Goal: Task Accomplishment & Management: Use online tool/utility

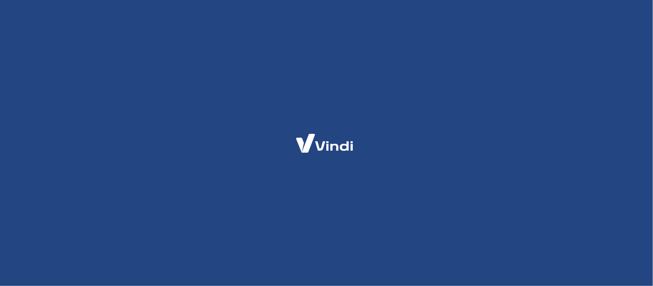
drag, startPoint x: 206, startPoint y: 0, endPoint x: 578, endPoint y: 120, distance: 391.4
click at [578, 120] on div at bounding box center [326, 143] width 653 height 286
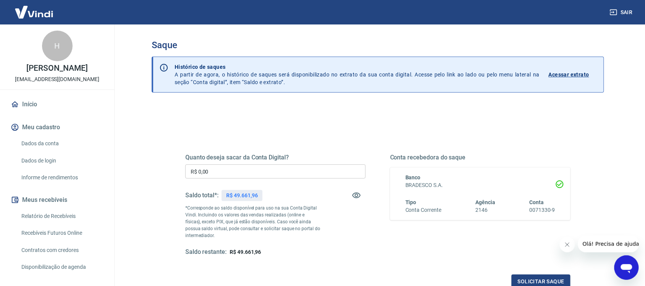
click at [203, 169] on input "R$ 0,00" at bounding box center [275, 171] width 180 height 14
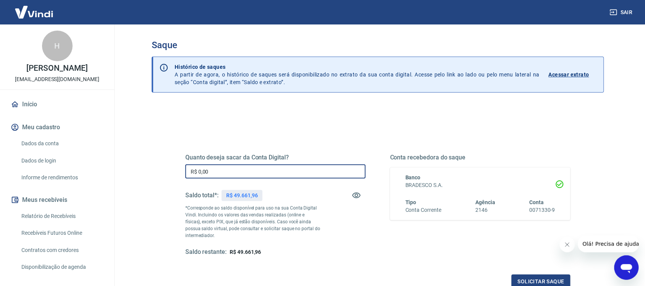
drag, startPoint x: 168, startPoint y: 175, endPoint x: 150, endPoint y: 178, distance: 18.5
click at [151, 177] on div "Saque Histórico de saques A partir de agora, o histórico de saques será disponi…" at bounding box center [378, 173] width 471 height 298
type input "R$ 5.708,38"
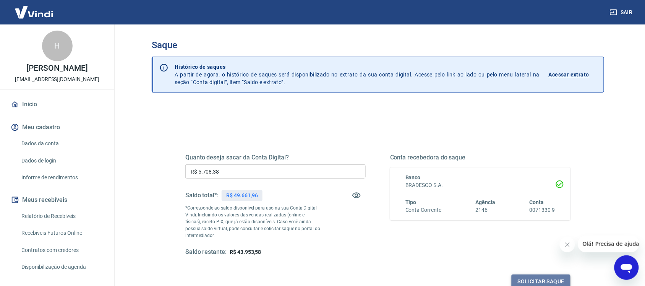
click at [524, 282] on button "Solicitar saque" at bounding box center [541, 282] width 59 height 14
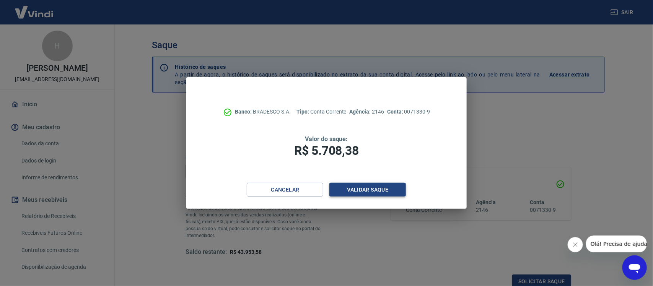
click at [367, 188] on button "Validar saque" at bounding box center [367, 190] width 76 height 14
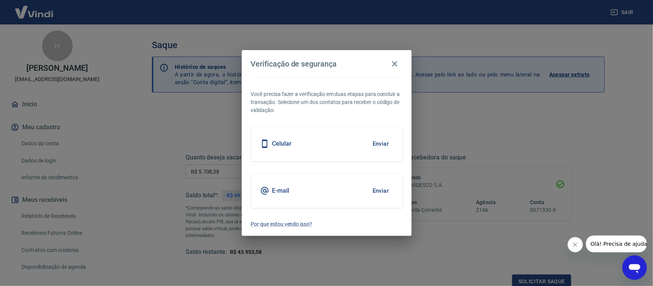
scroll to position [2, 0]
click at [376, 193] on button "Enviar" at bounding box center [380, 191] width 25 height 16
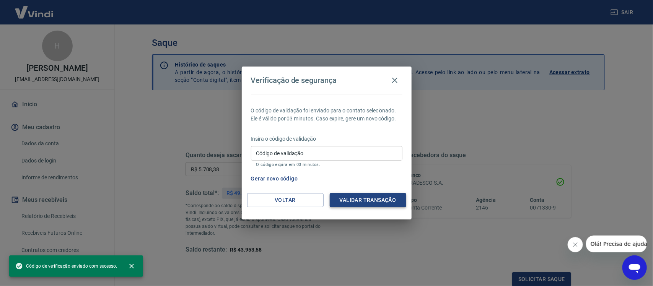
click at [369, 197] on button "Validar transação" at bounding box center [368, 200] width 76 height 14
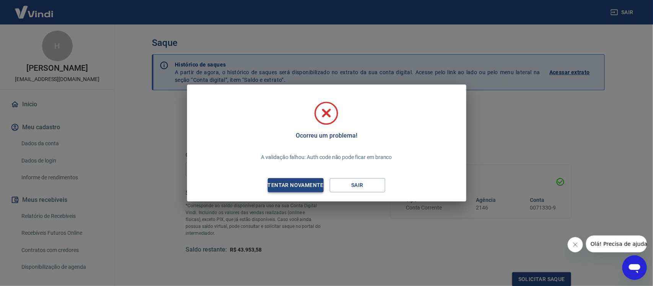
click at [297, 184] on div "Tentar novamente" at bounding box center [295, 185] width 74 height 10
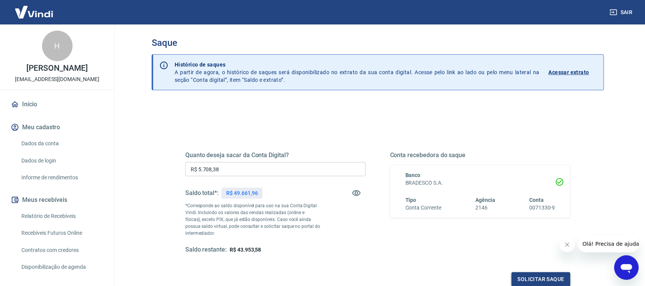
click at [528, 277] on button "Solicitar saque" at bounding box center [541, 279] width 59 height 14
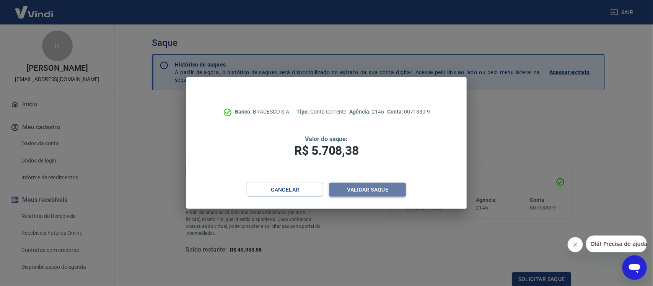
click at [367, 192] on button "Validar saque" at bounding box center [367, 190] width 76 height 14
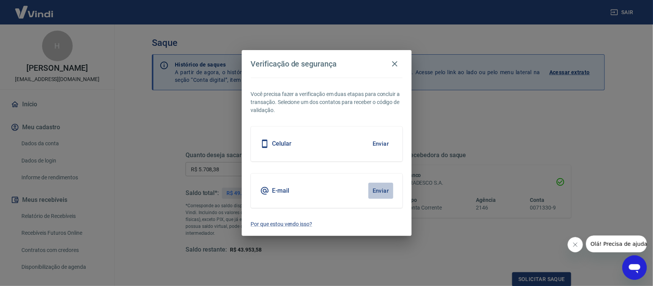
click at [377, 191] on button "Enviar" at bounding box center [380, 191] width 25 height 16
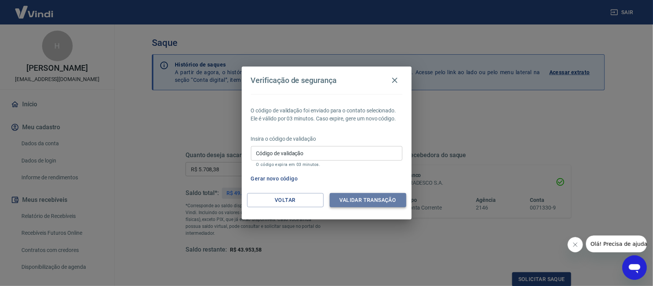
click at [363, 201] on button "Validar transação" at bounding box center [368, 200] width 76 height 14
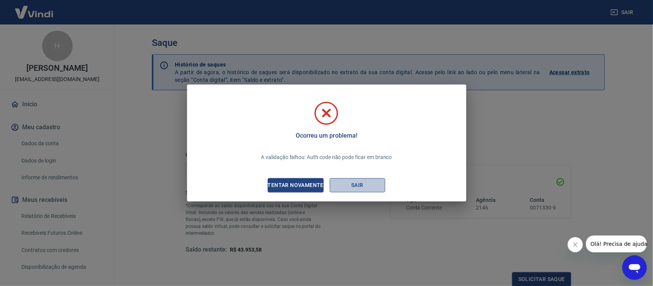
click at [361, 189] on button "Sair" at bounding box center [357, 185] width 55 height 14
